Goal: Check status

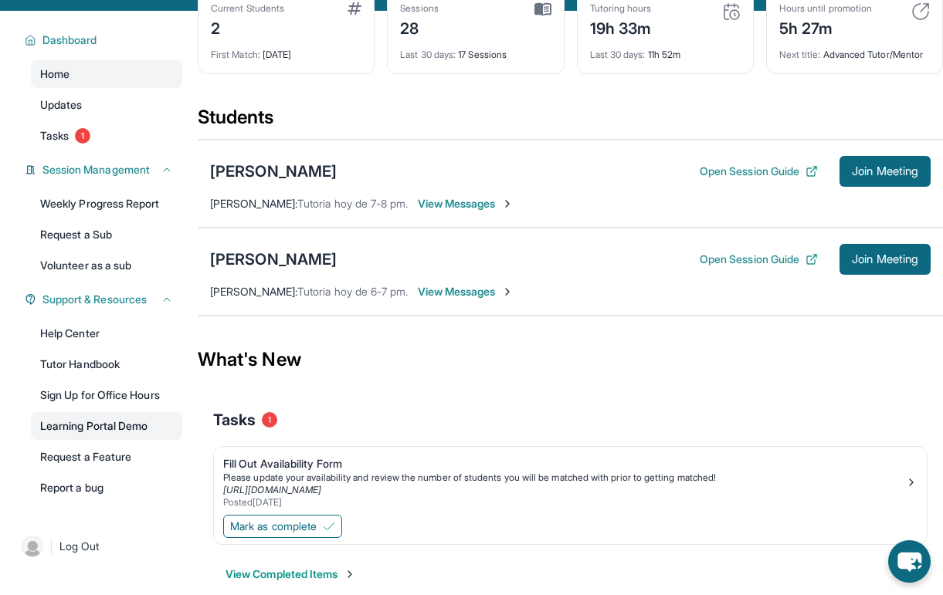
scroll to position [124, 0]
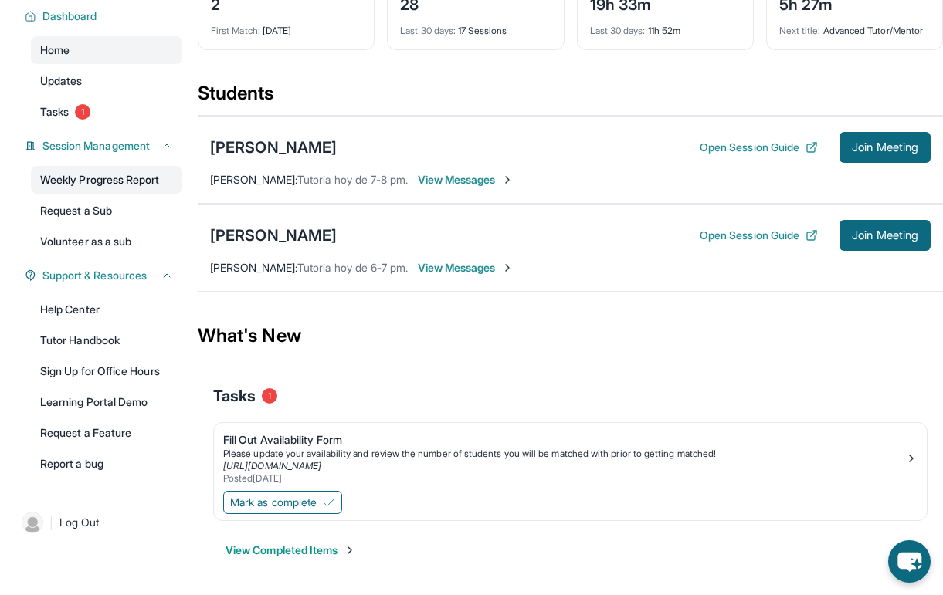
click at [140, 185] on link "Weekly Progress Report" at bounding box center [106, 180] width 151 height 28
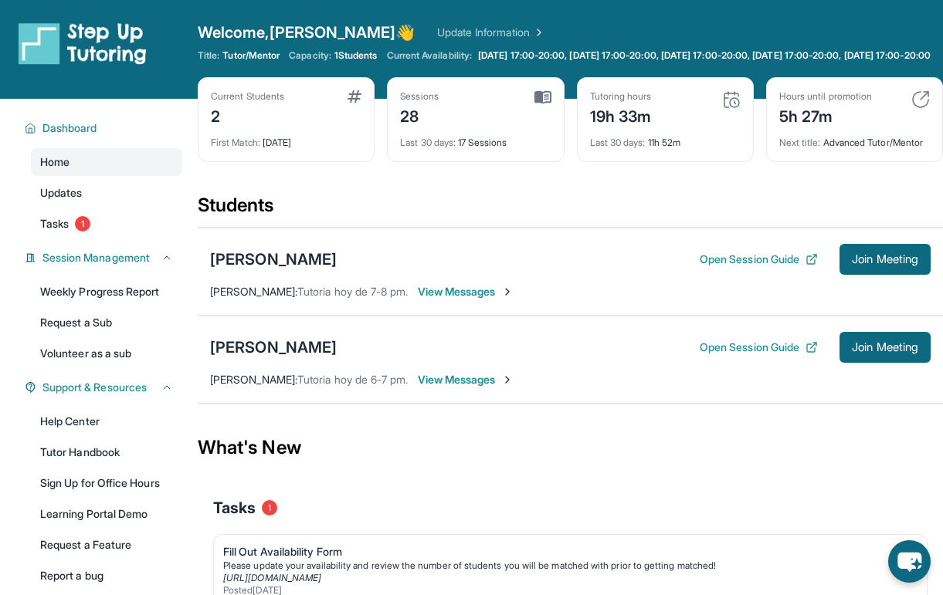
scroll to position [124, 0]
